Goal: Transaction & Acquisition: Download file/media

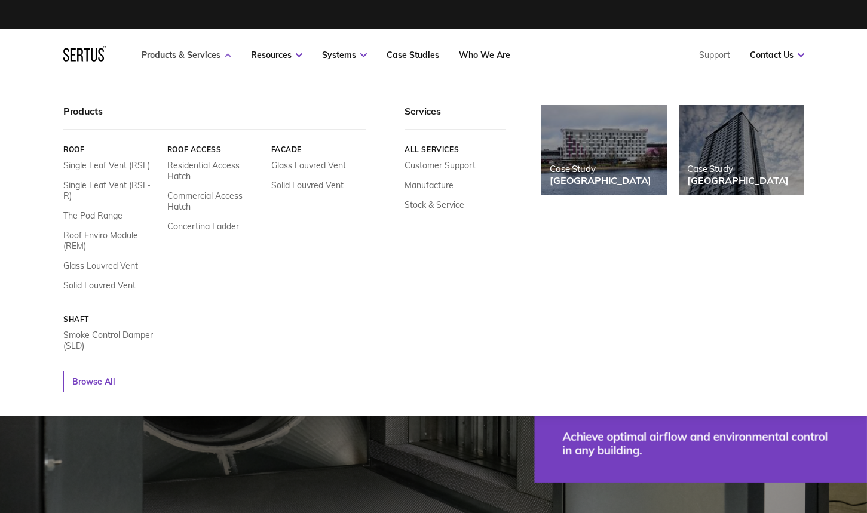
click at [203, 57] on link "Products & Services" at bounding box center [187, 55] width 90 height 11
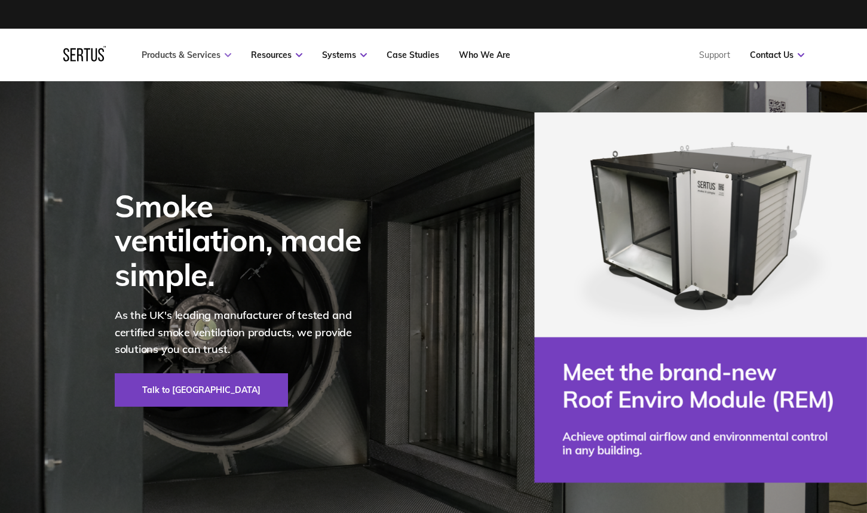
click at [204, 57] on link "Products & Services" at bounding box center [187, 55] width 90 height 11
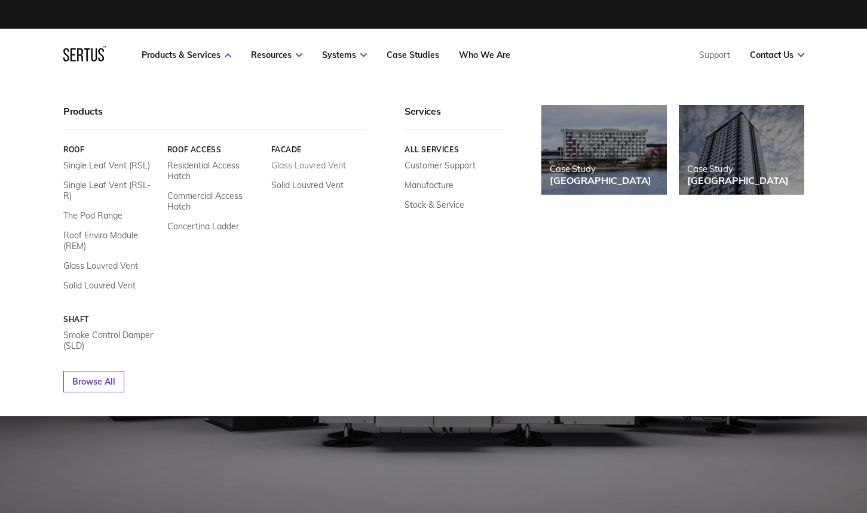
click at [336, 168] on link "Glass Louvred Vent" at bounding box center [308, 165] width 75 height 11
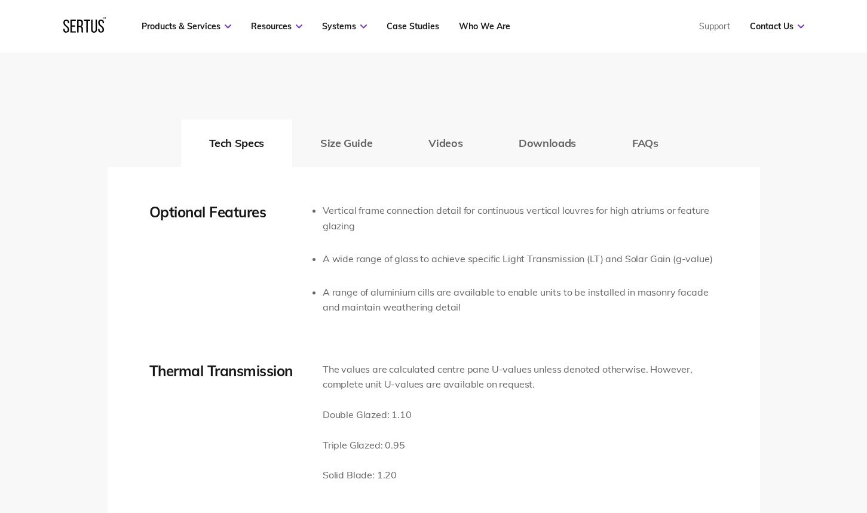
scroll to position [1923, 0]
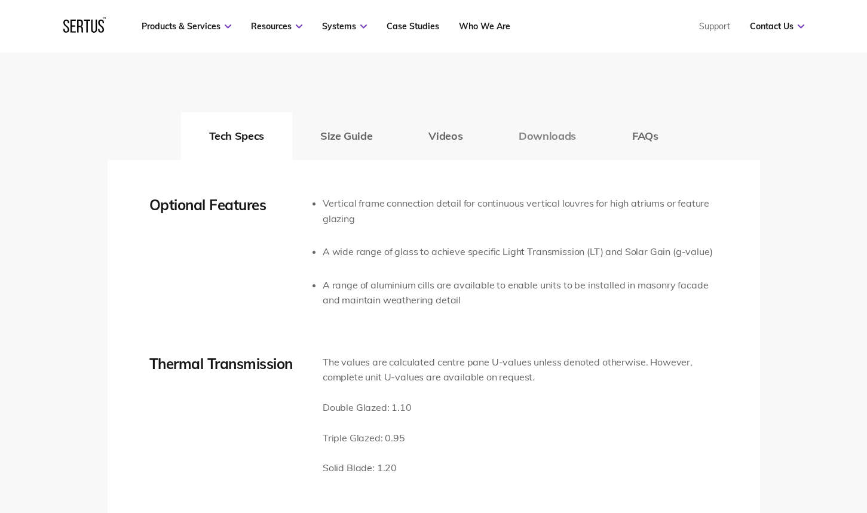
click at [557, 134] on button "Downloads" at bounding box center [546, 136] width 113 height 48
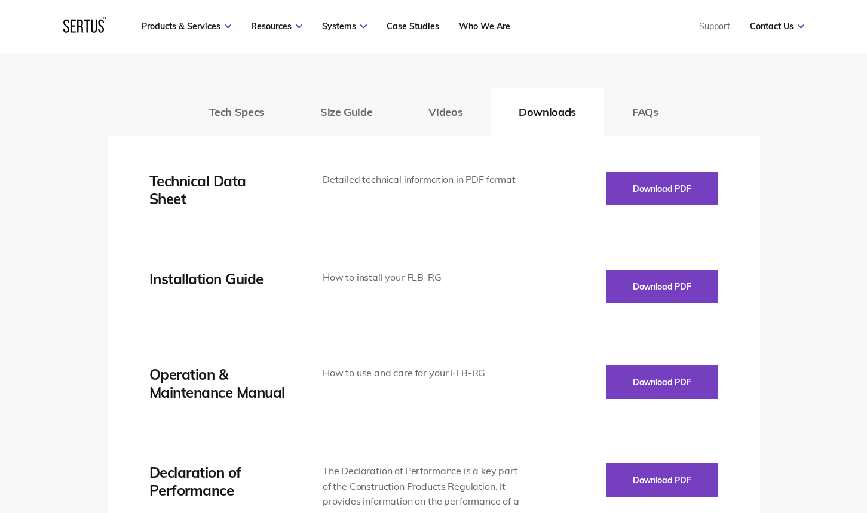
scroll to position [1958, 0]
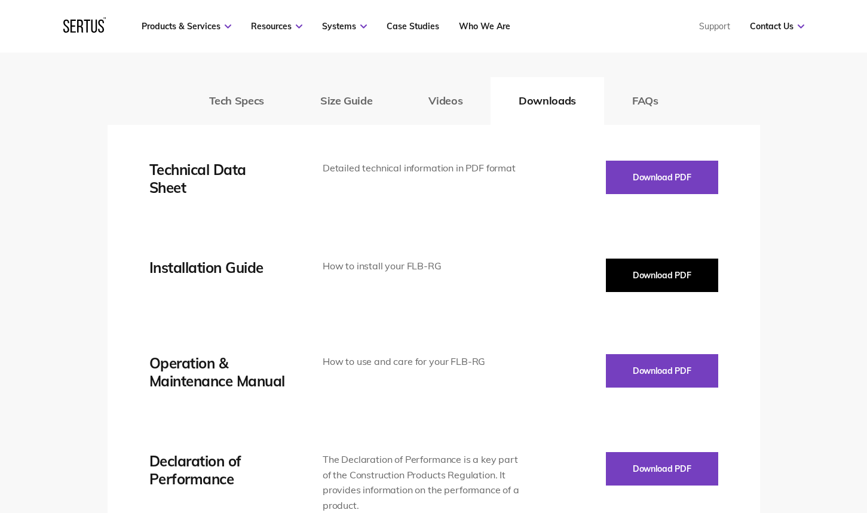
click at [674, 271] on button "Download PDF" at bounding box center [662, 275] width 112 height 33
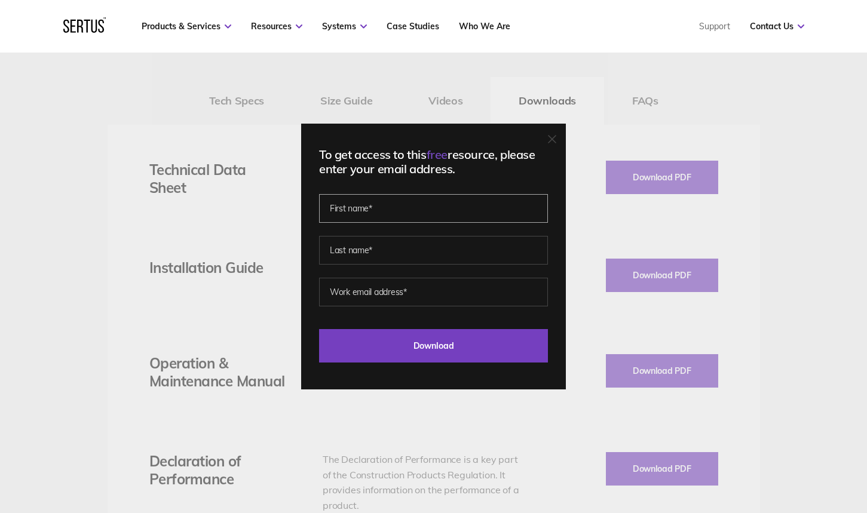
click at [434, 210] on input "text" at bounding box center [433, 208] width 229 height 29
type input "Ilaria"
click at [396, 250] on input "text" at bounding box center [433, 250] width 229 height 29
type input "[PERSON_NAME]"
click at [416, 295] on input "email" at bounding box center [433, 292] width 229 height 29
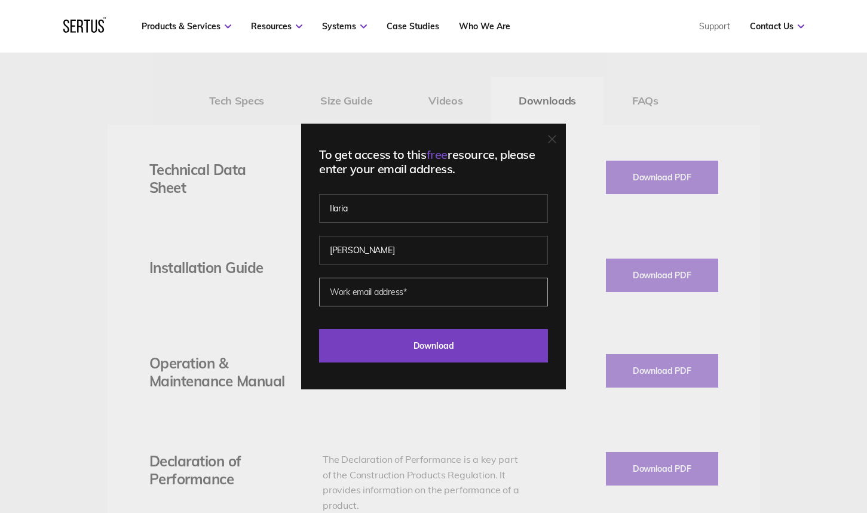
type input "[EMAIL_ADDRESS][DOMAIN_NAME]"
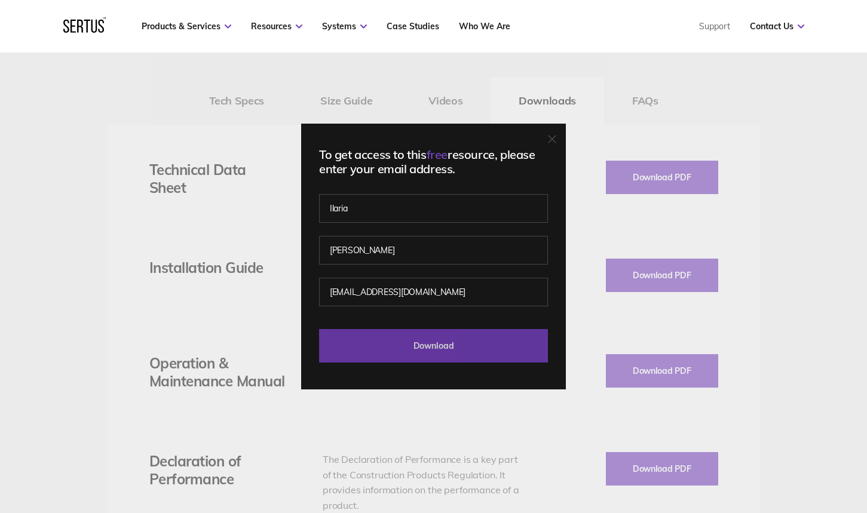
click at [450, 349] on input "Download" at bounding box center [433, 345] width 229 height 33
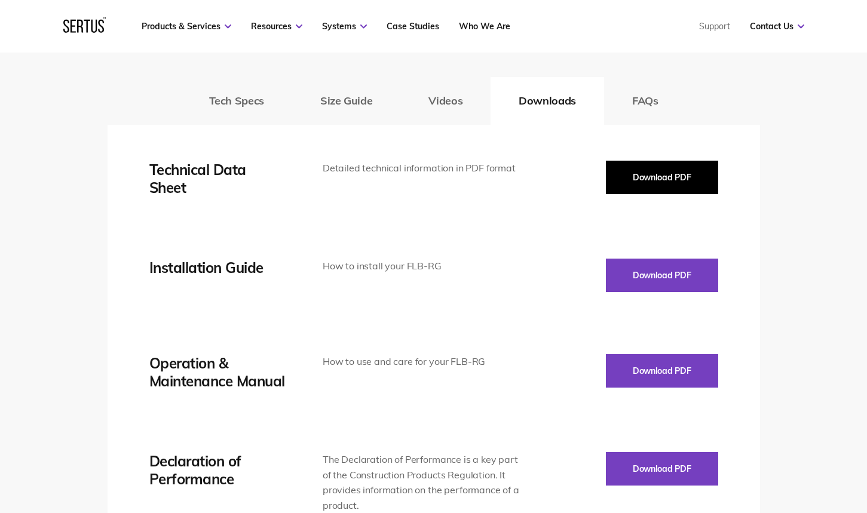
click at [653, 167] on button "Download PDF" at bounding box center [662, 177] width 112 height 33
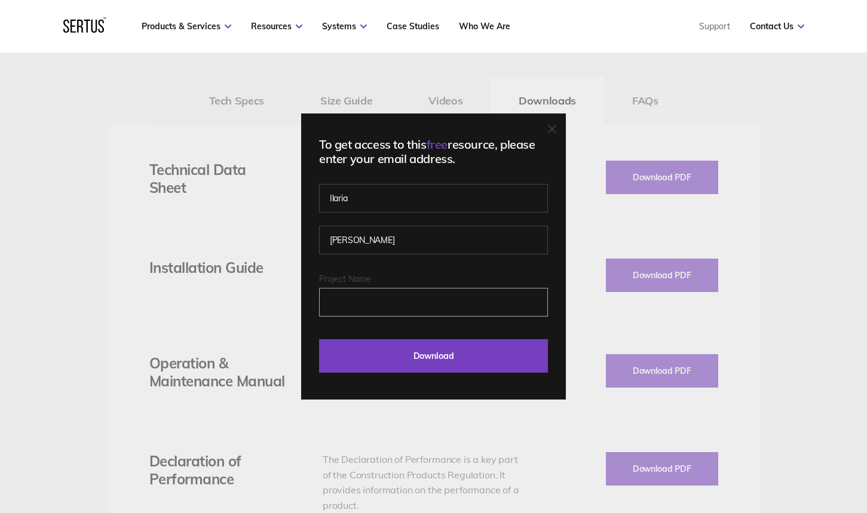
click at [375, 296] on input "Project Name" at bounding box center [433, 302] width 229 height 29
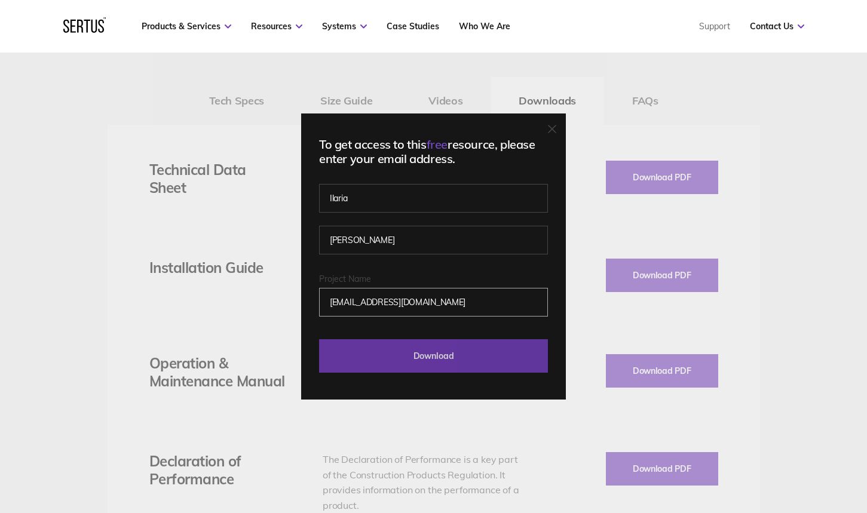
type input "[EMAIL_ADDRESS][DOMAIN_NAME]"
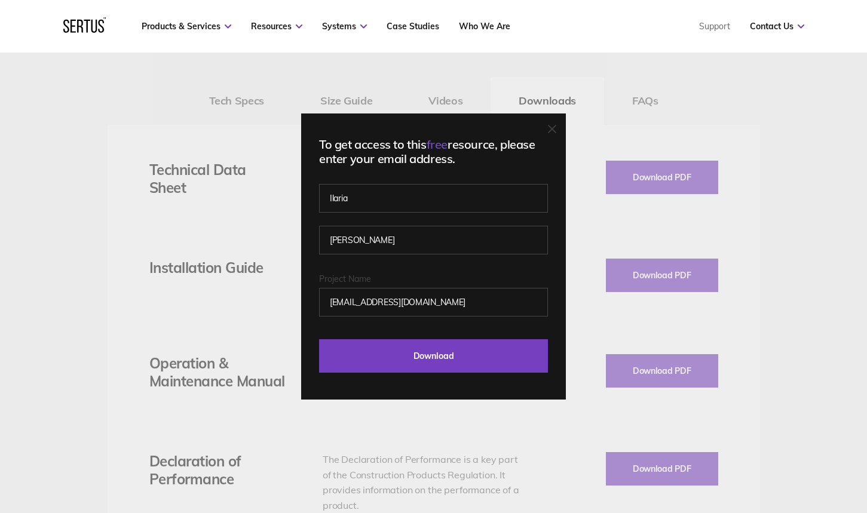
drag, startPoint x: 420, startPoint y: 354, endPoint x: 675, endPoint y: 403, distance: 259.8
click at [420, 354] on input "Download" at bounding box center [433, 355] width 229 height 33
